Goal: Task Accomplishment & Management: Manage account settings

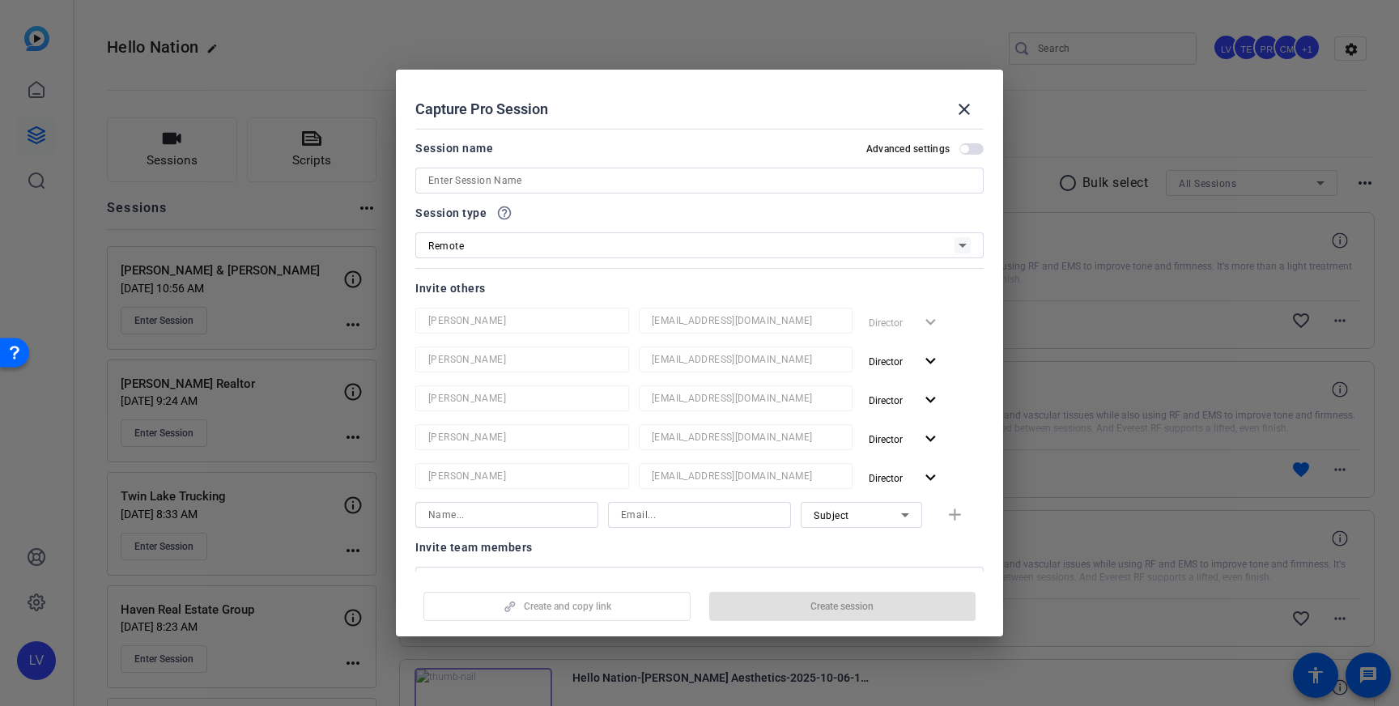
click at [483, 182] on input at bounding box center [699, 180] width 543 height 19
paste input "[PERSON_NAME] Properties"
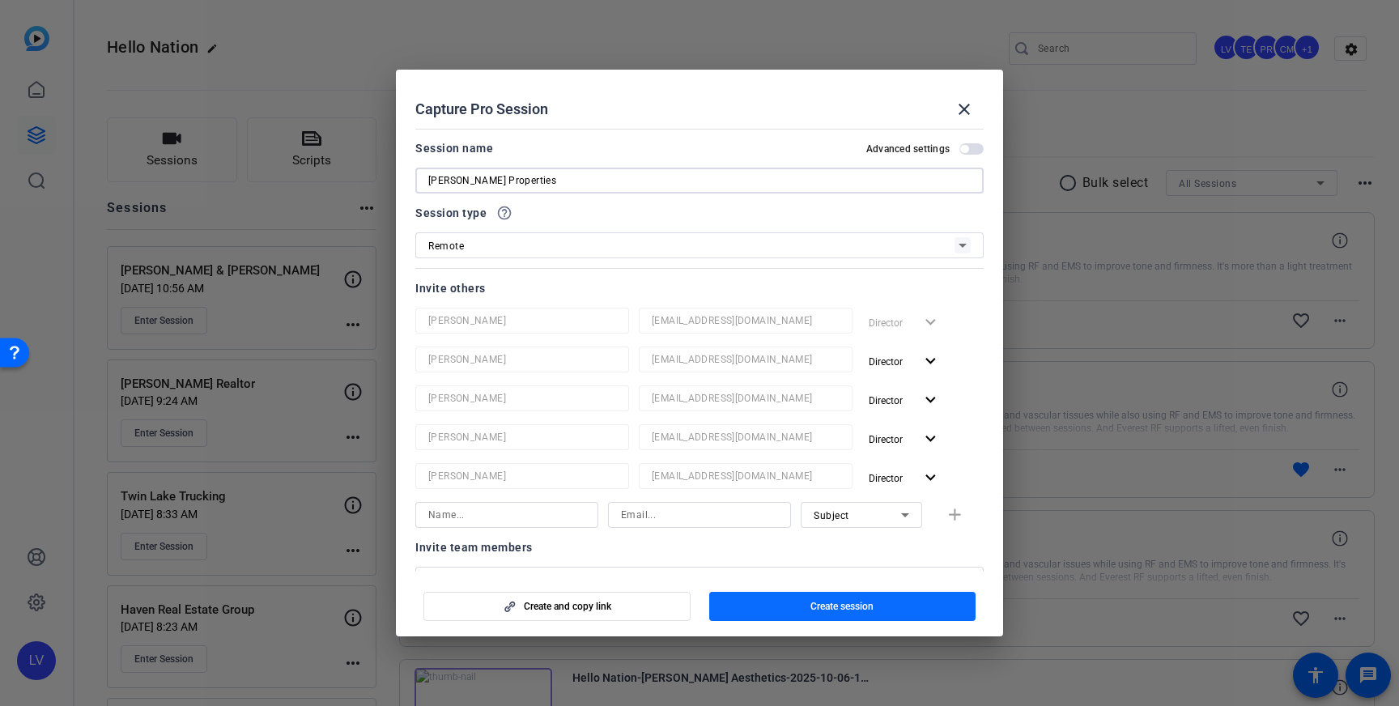
type input "[PERSON_NAME] Properties"
click at [875, 607] on span "button" at bounding box center [842, 606] width 267 height 39
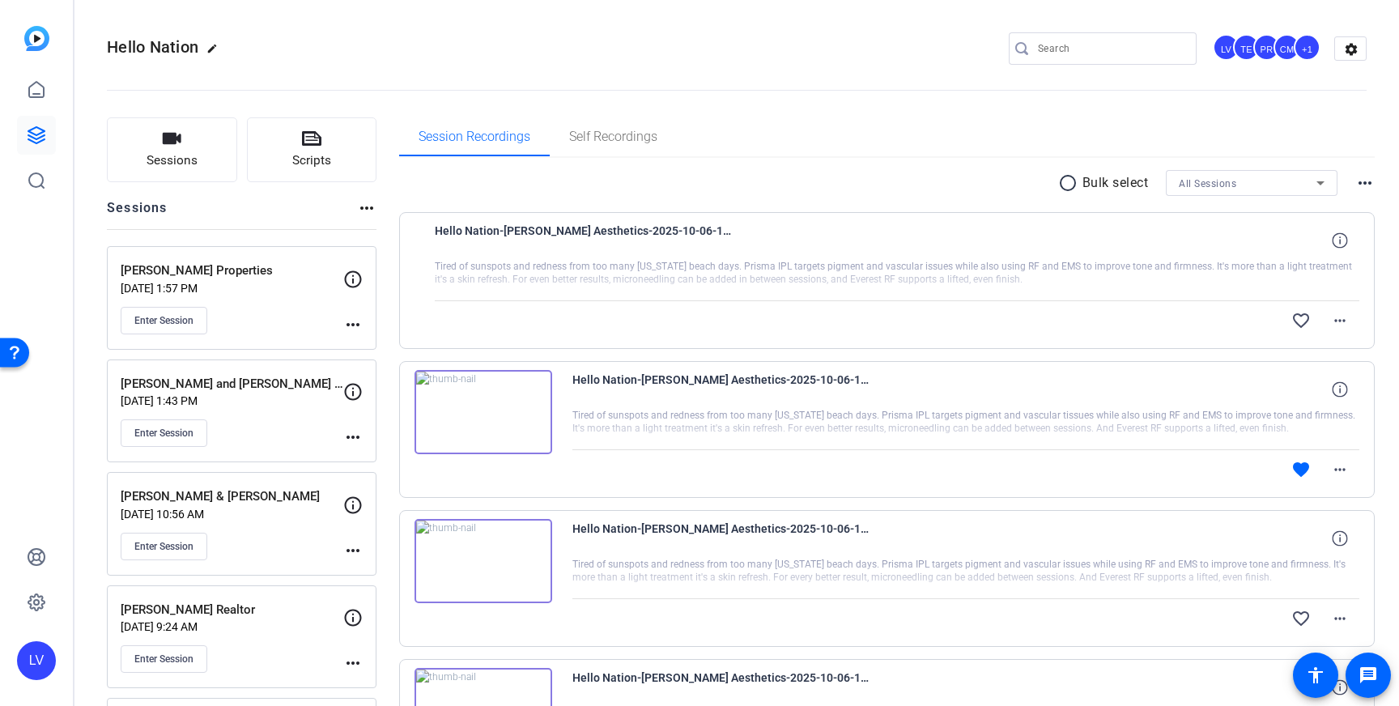
click at [352, 325] on mat-icon "more_horiz" at bounding box center [352, 324] width 19 height 19
click at [381, 350] on span "Edit Session" at bounding box center [393, 347] width 74 height 19
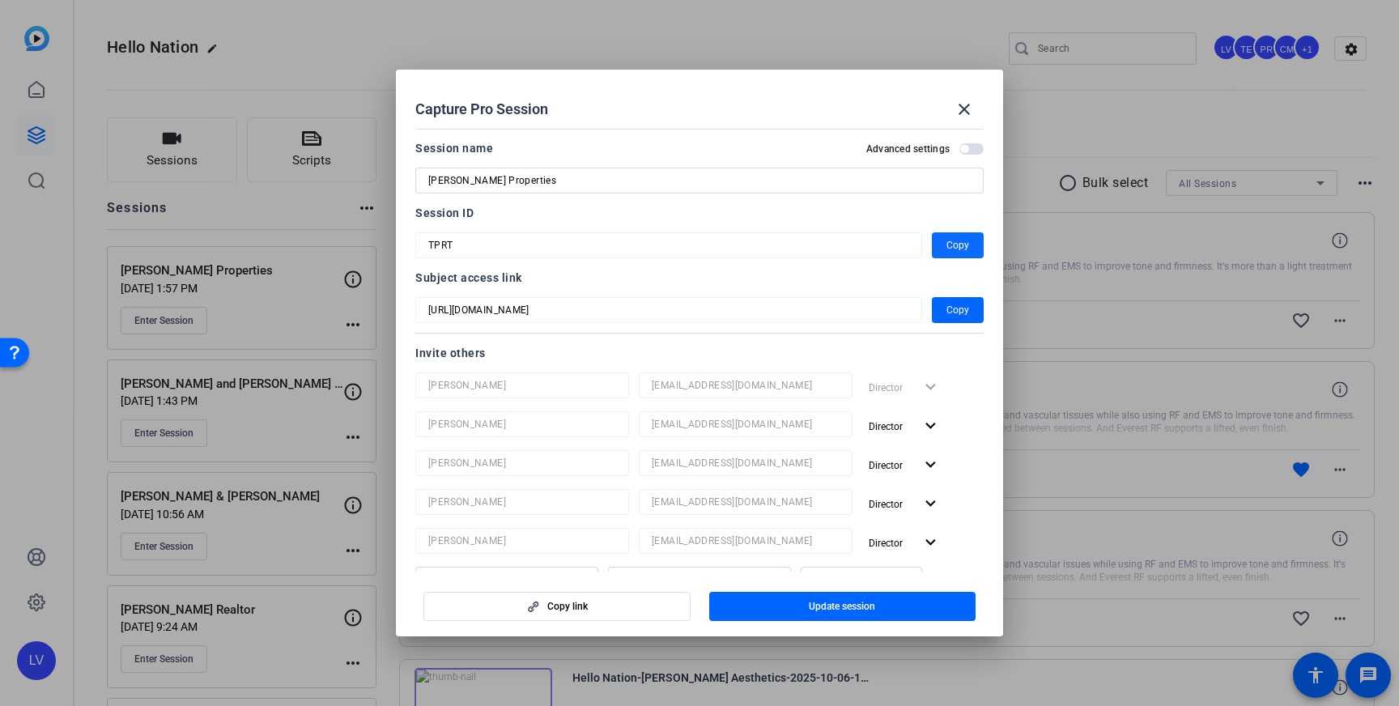
click at [956, 242] on span "Copy" at bounding box center [958, 245] width 23 height 19
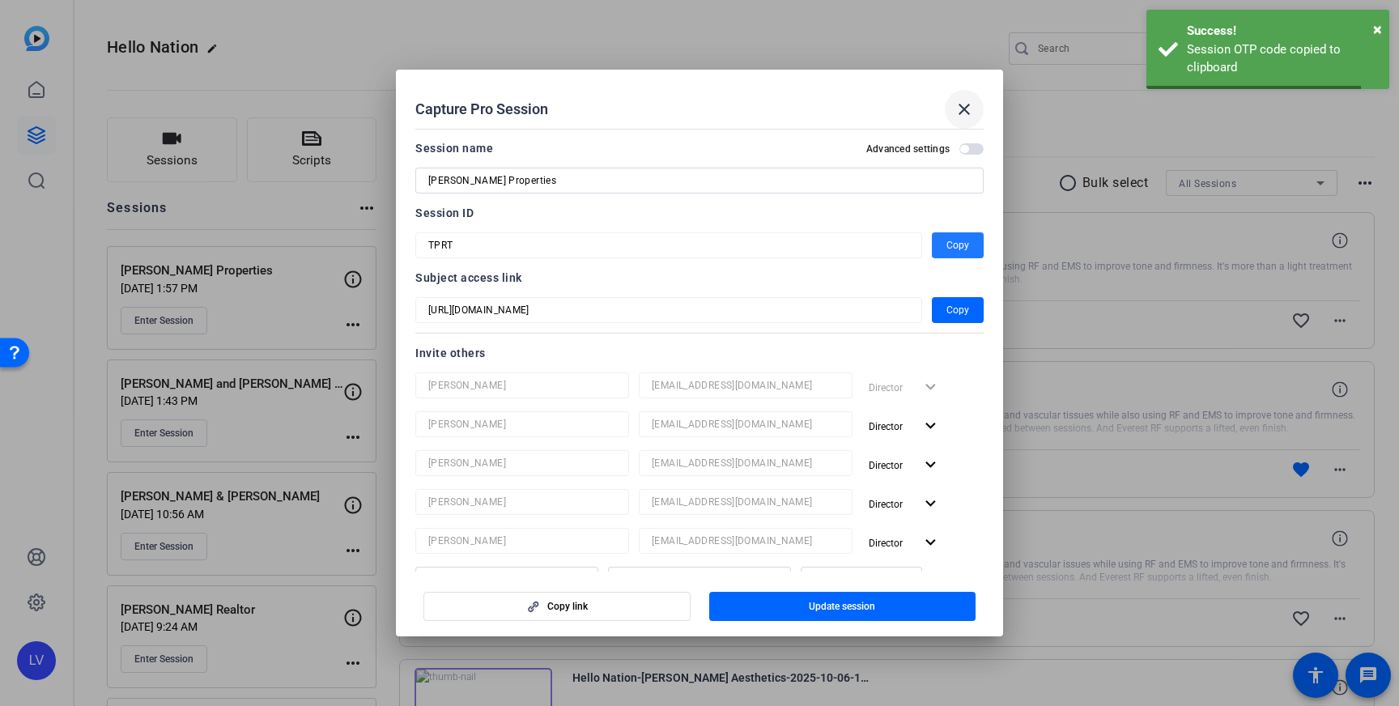
click at [972, 111] on mat-icon "close" at bounding box center [964, 109] width 19 height 19
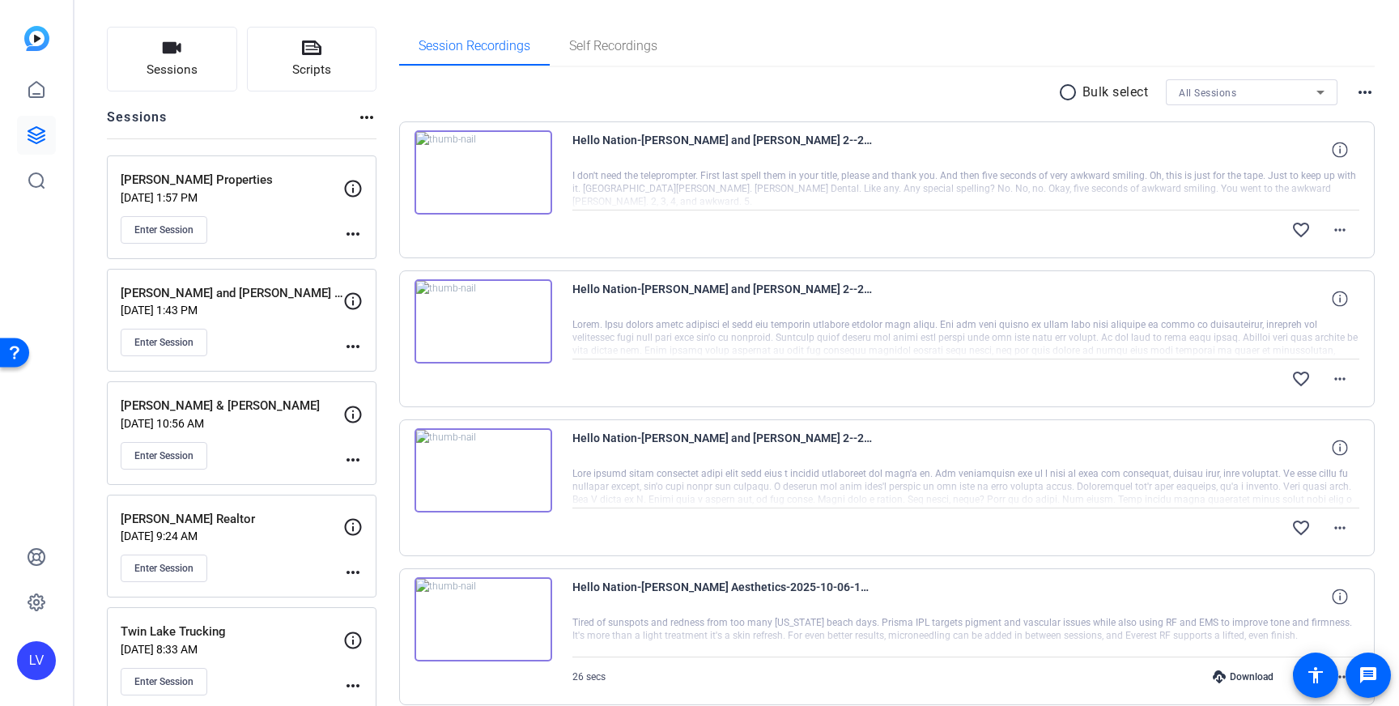
scroll to position [92, 0]
click at [48, 104] on link at bounding box center [36, 89] width 39 height 39
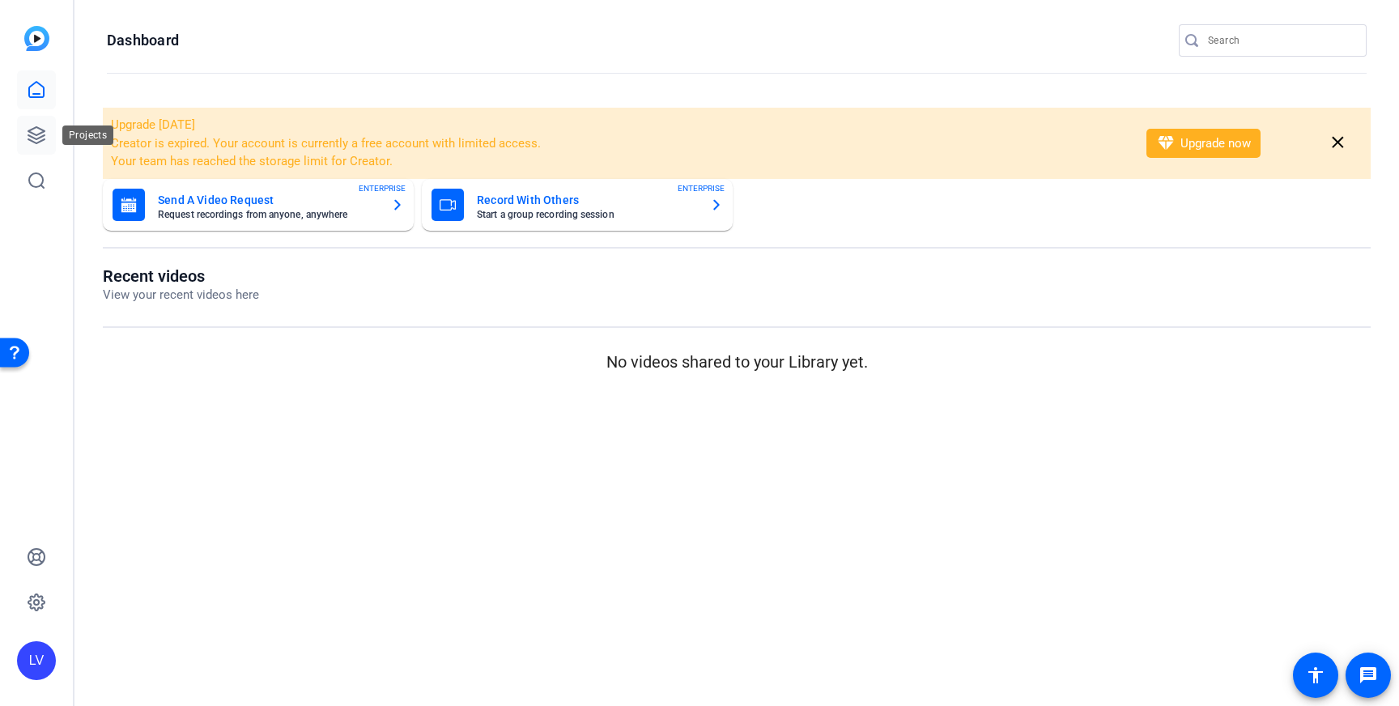
click at [37, 138] on icon at bounding box center [36, 135] width 16 height 16
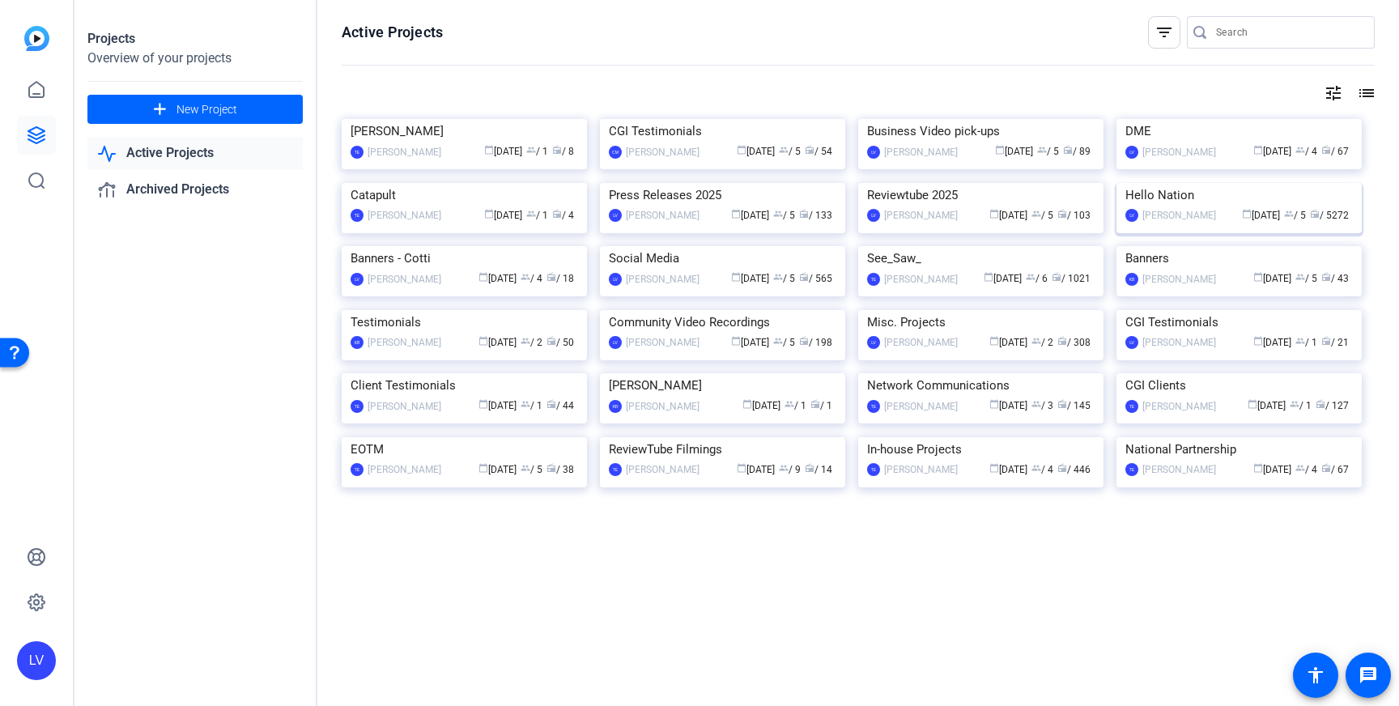
click at [1198, 183] on img at bounding box center [1239, 183] width 245 height 0
